Goal: Task Accomplishment & Management: Complete application form

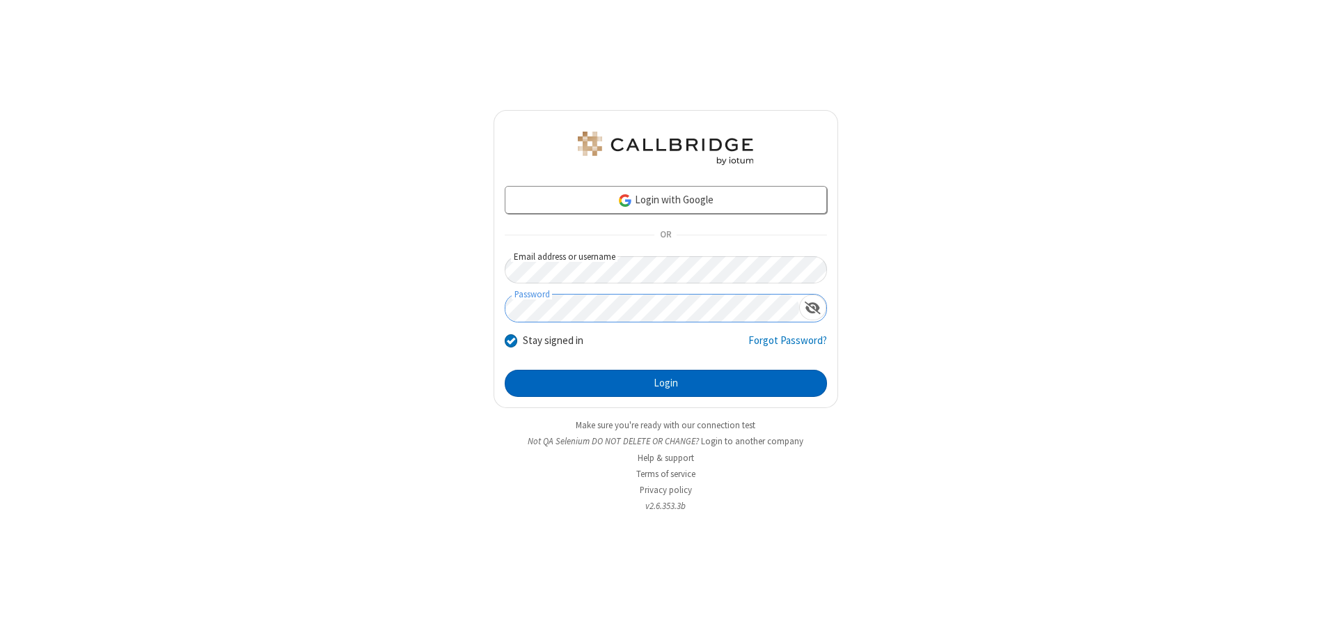
click at [666, 383] on button "Login" at bounding box center [666, 384] width 322 height 28
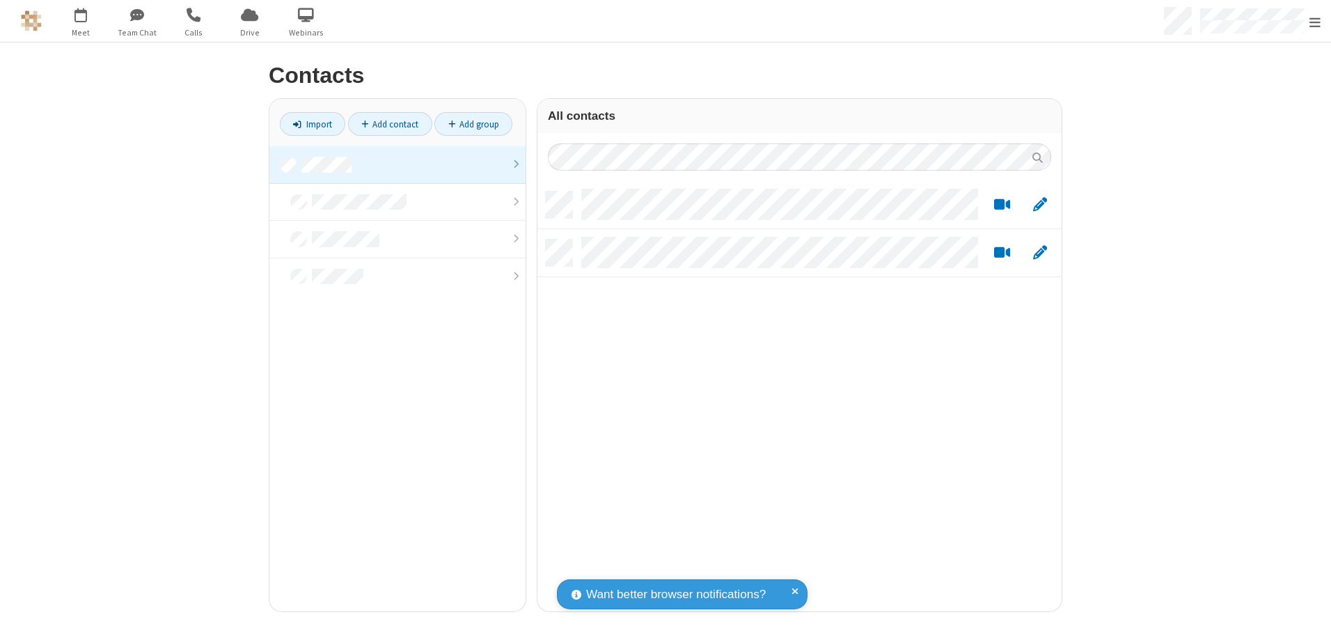
scroll to position [420, 514]
click at [398, 164] on link at bounding box center [397, 165] width 256 height 38
click at [390, 124] on link "Add contact" at bounding box center [390, 124] width 84 height 24
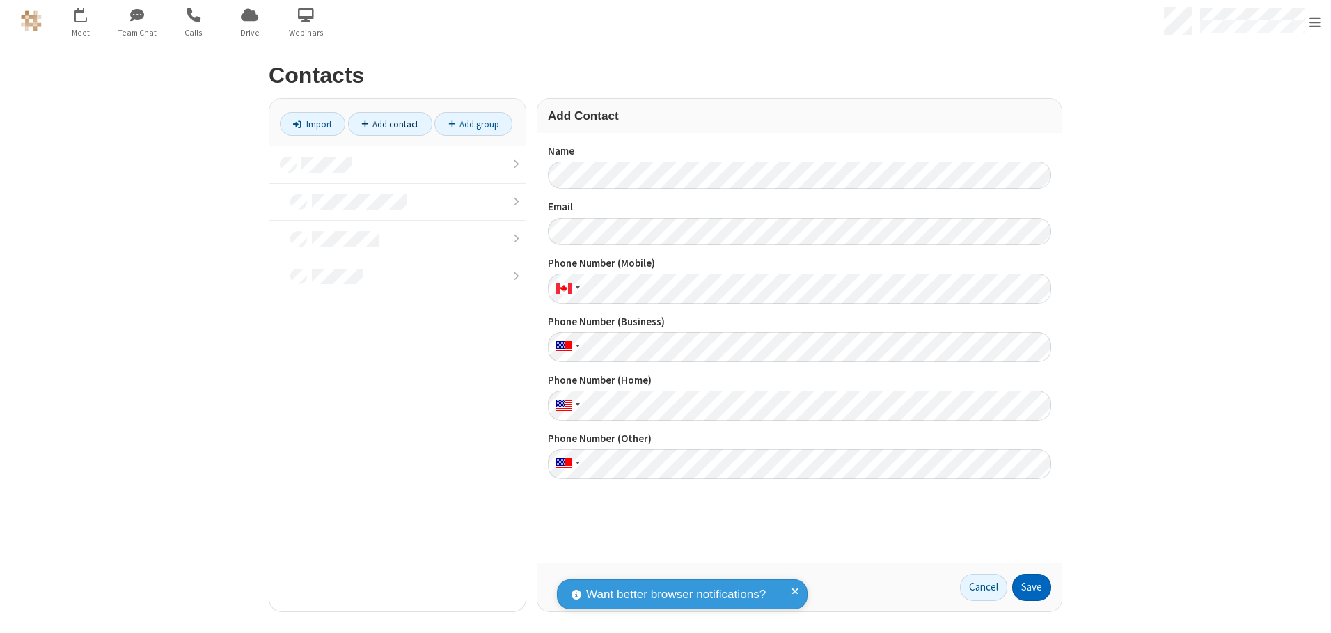
click at [1032, 587] on button "Save" at bounding box center [1032, 588] width 39 height 28
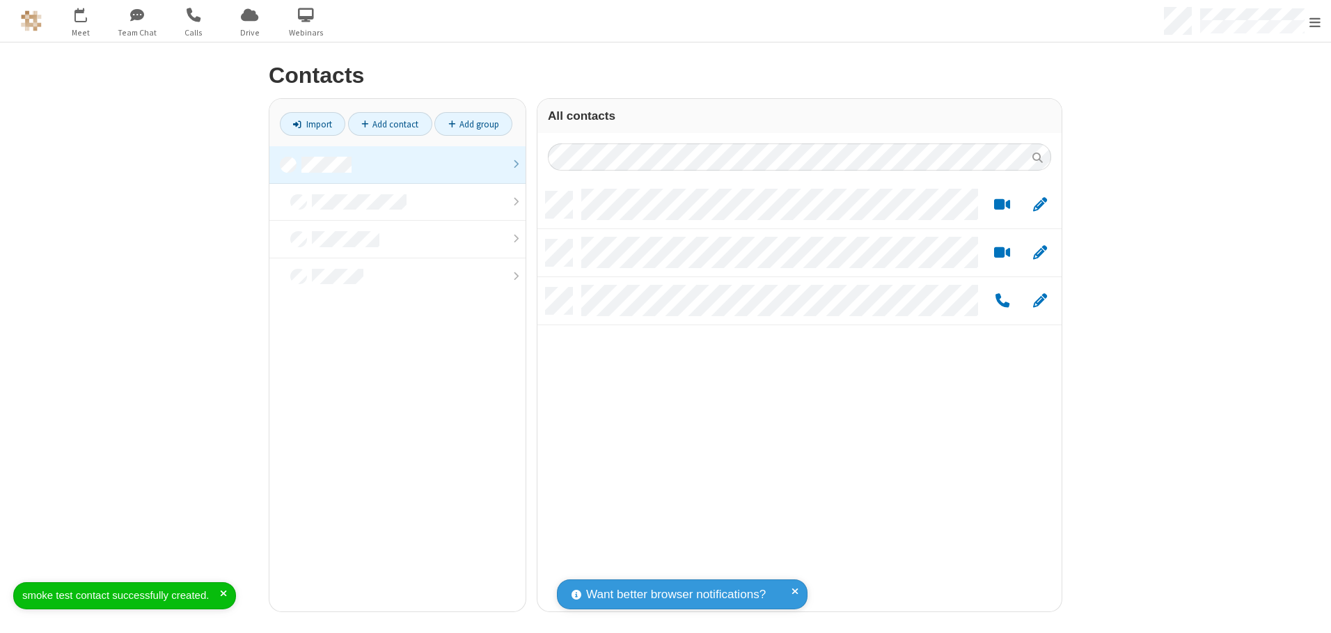
scroll to position [420, 514]
